Goal: Transaction & Acquisition: Purchase product/service

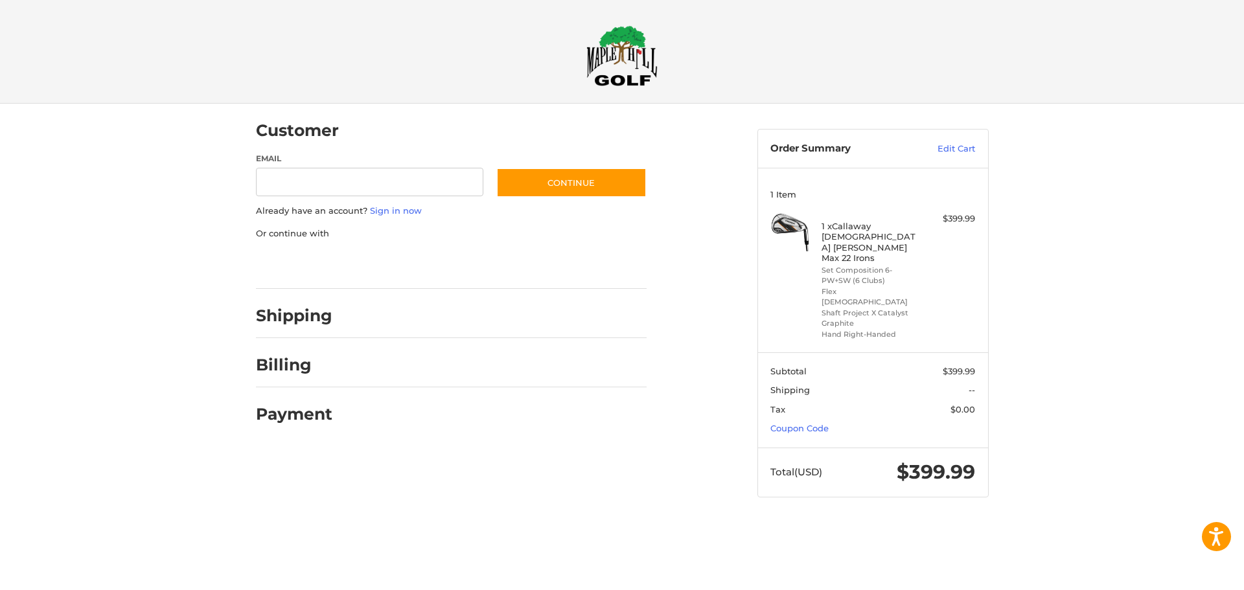
click at [0, 523] on div at bounding box center [0, 523] width 0 height 0
click at [1081, 523] on div at bounding box center [622, 523] width 1244 height 0
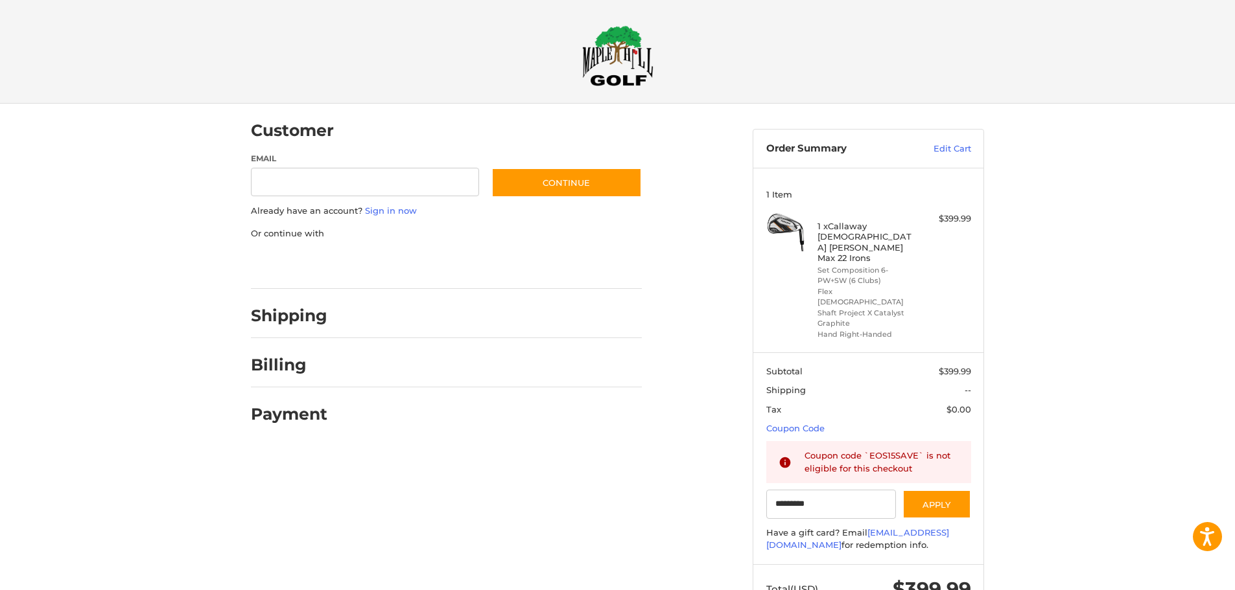
type input "*********"
click at [630, 62] on img at bounding box center [617, 55] width 71 height 61
